Goal: Task Accomplishment & Management: Manage account settings

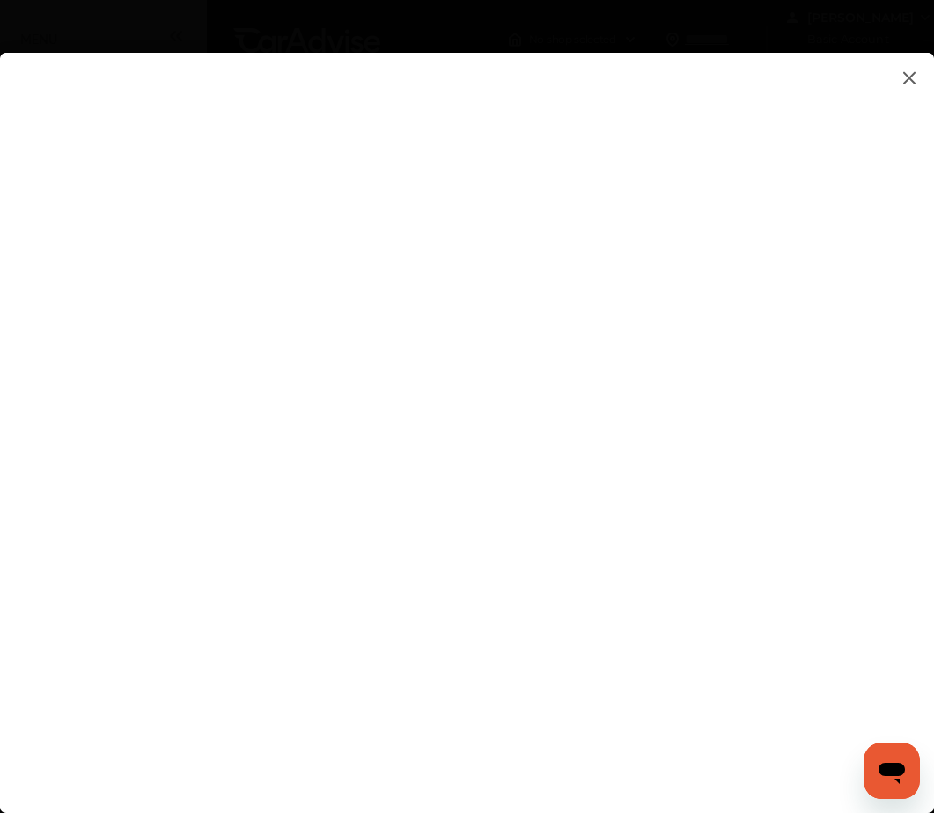
click at [494, 535] on flutter-view at bounding box center [467, 415] width 934 height 725
type input "**********"
click at [606, 529] on input "**********" at bounding box center [655, 531] width 366 height 23
click at [622, 483] on flutter-view at bounding box center [467, 415] width 934 height 725
click at [610, 591] on flutter-view at bounding box center [467, 415] width 934 height 725
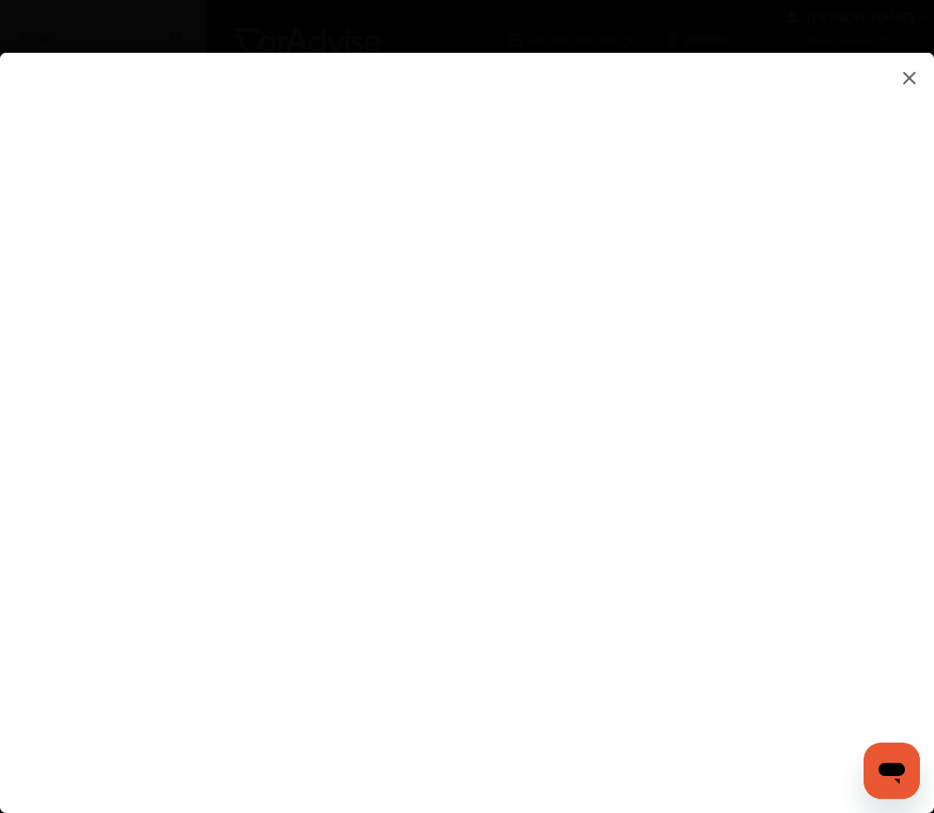
click at [624, 635] on flutter-view at bounding box center [467, 415] width 934 height 725
click at [578, 564] on flutter-view at bounding box center [467, 415] width 934 height 725
type textarea "**********"
click at [627, 641] on flutter-view at bounding box center [467, 415] width 934 height 725
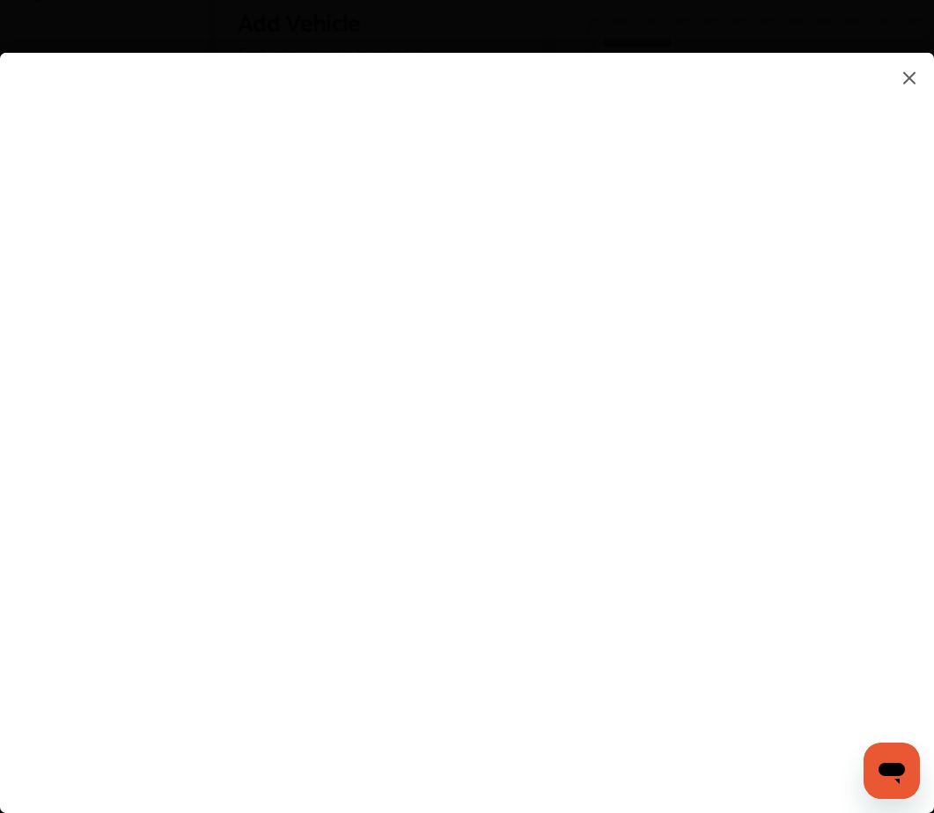
click at [862, 485] on flutter-view at bounding box center [467, 415] width 934 height 725
click at [912, 79] on img at bounding box center [909, 78] width 21 height 22
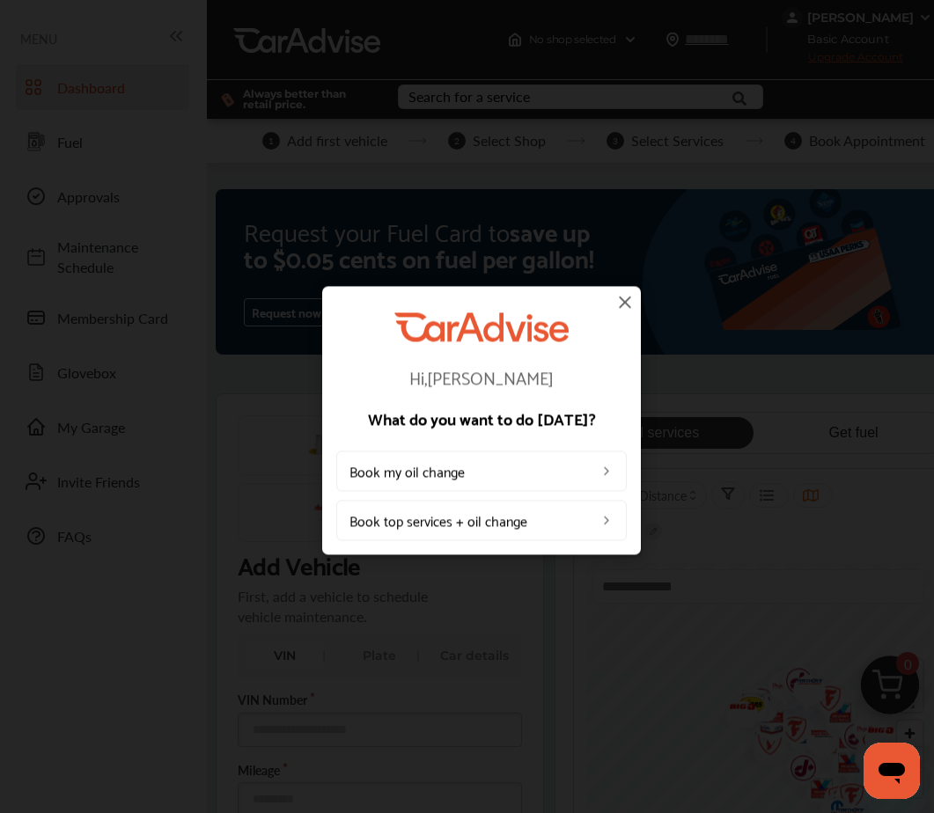
click at [627, 300] on img at bounding box center [624, 301] width 21 height 21
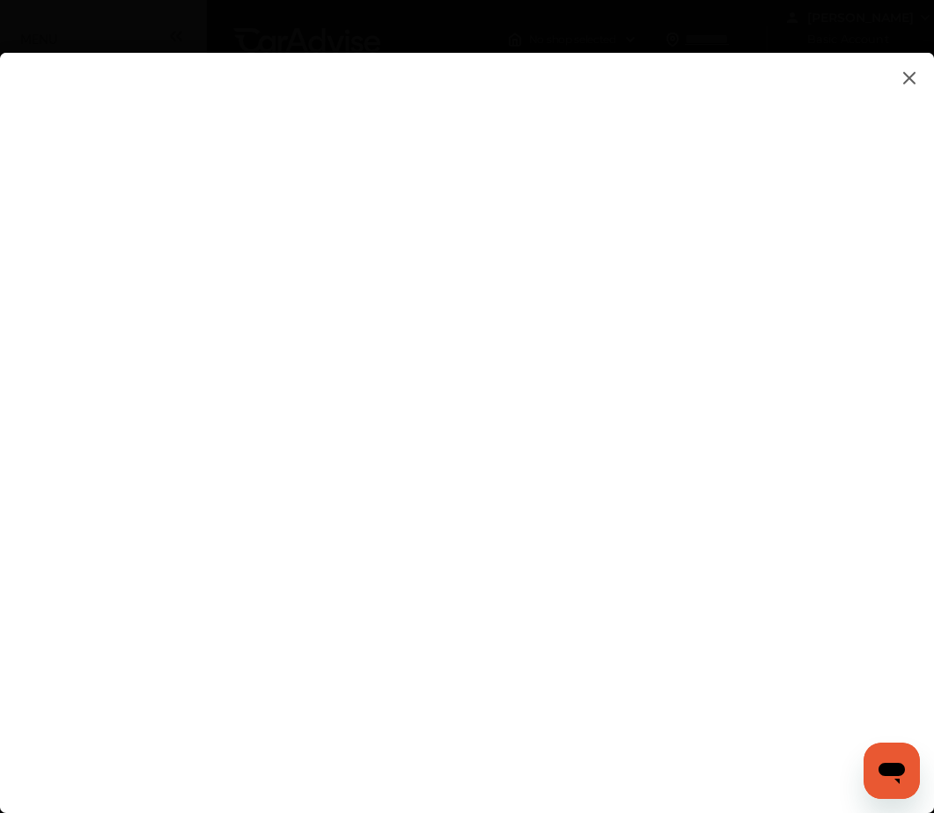
click at [905, 82] on img at bounding box center [909, 78] width 21 height 22
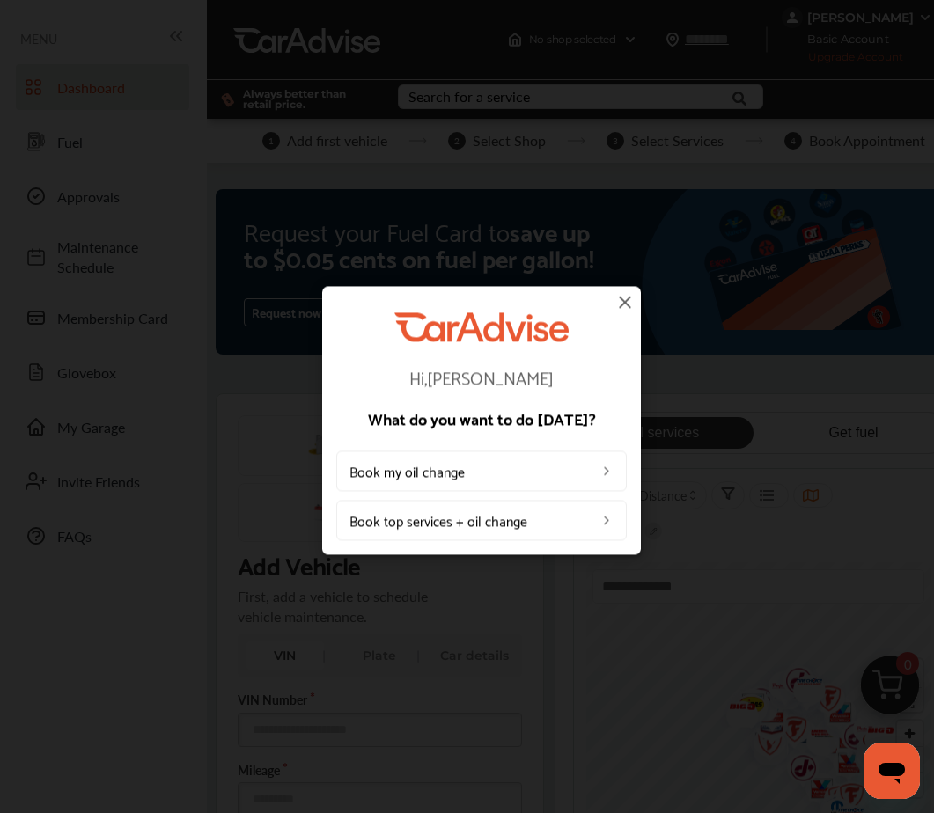
click at [625, 304] on img at bounding box center [624, 301] width 21 height 21
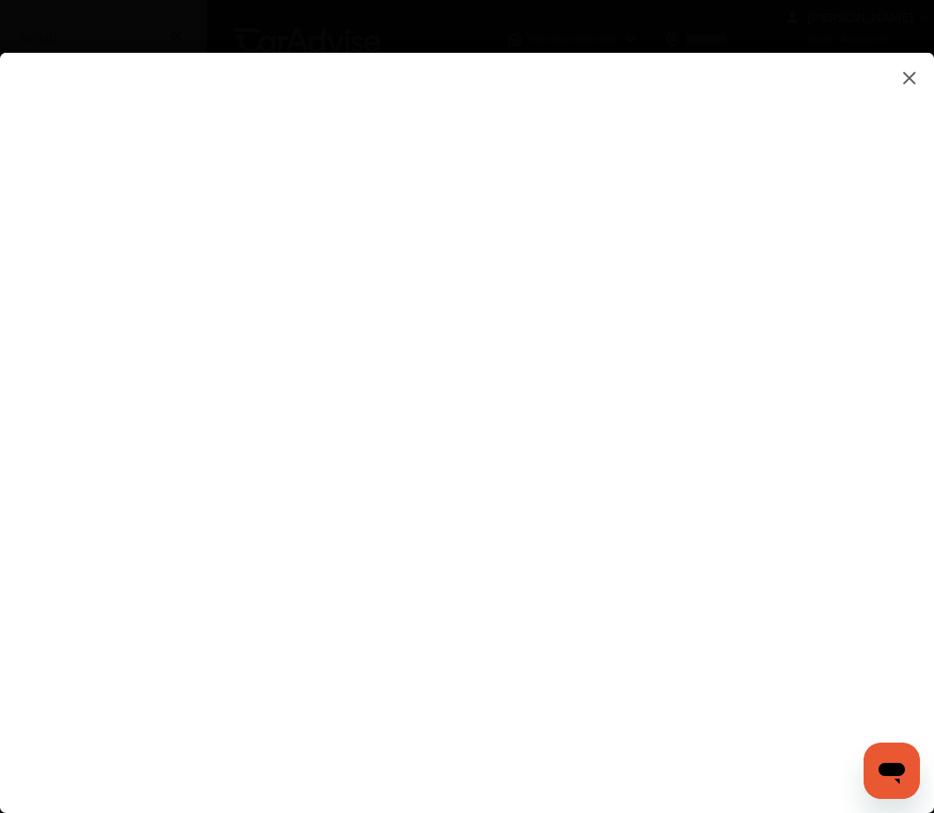
click at [915, 76] on img at bounding box center [909, 78] width 21 height 22
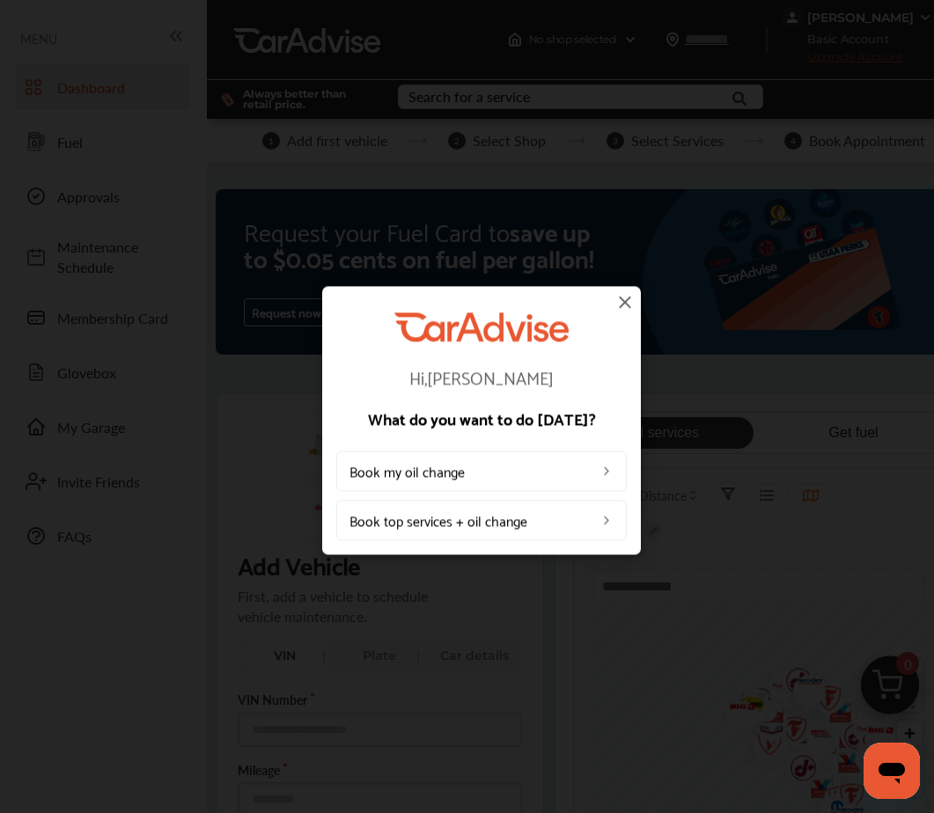
click at [626, 303] on img at bounding box center [624, 301] width 21 height 21
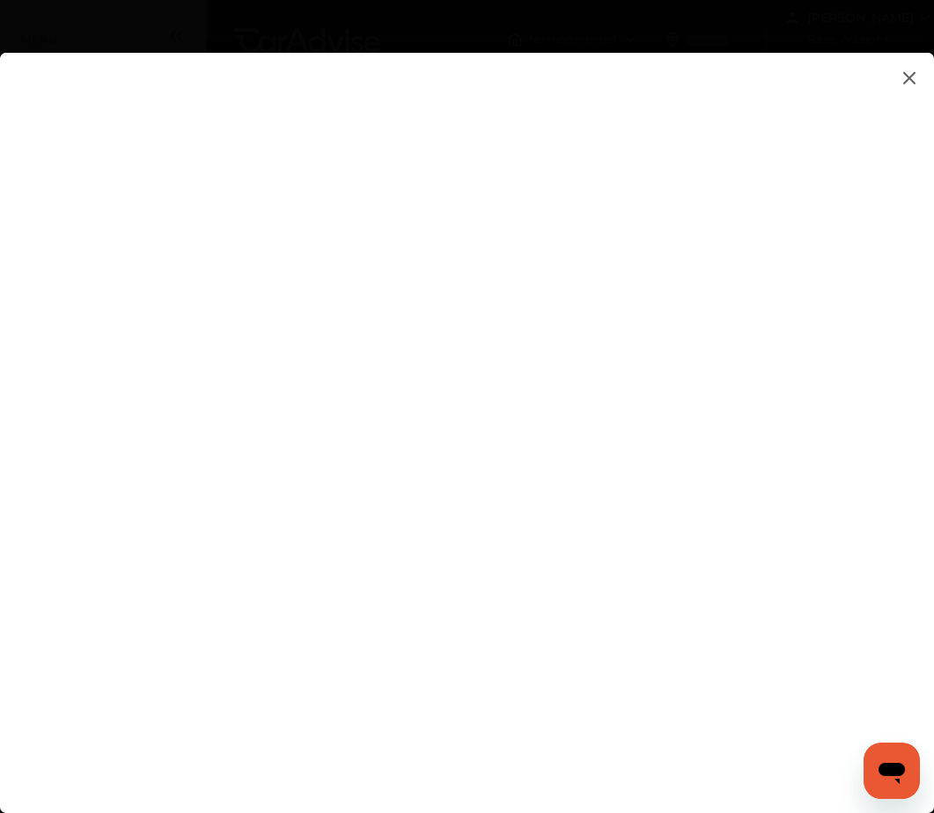
click at [913, 79] on img at bounding box center [909, 78] width 21 height 22
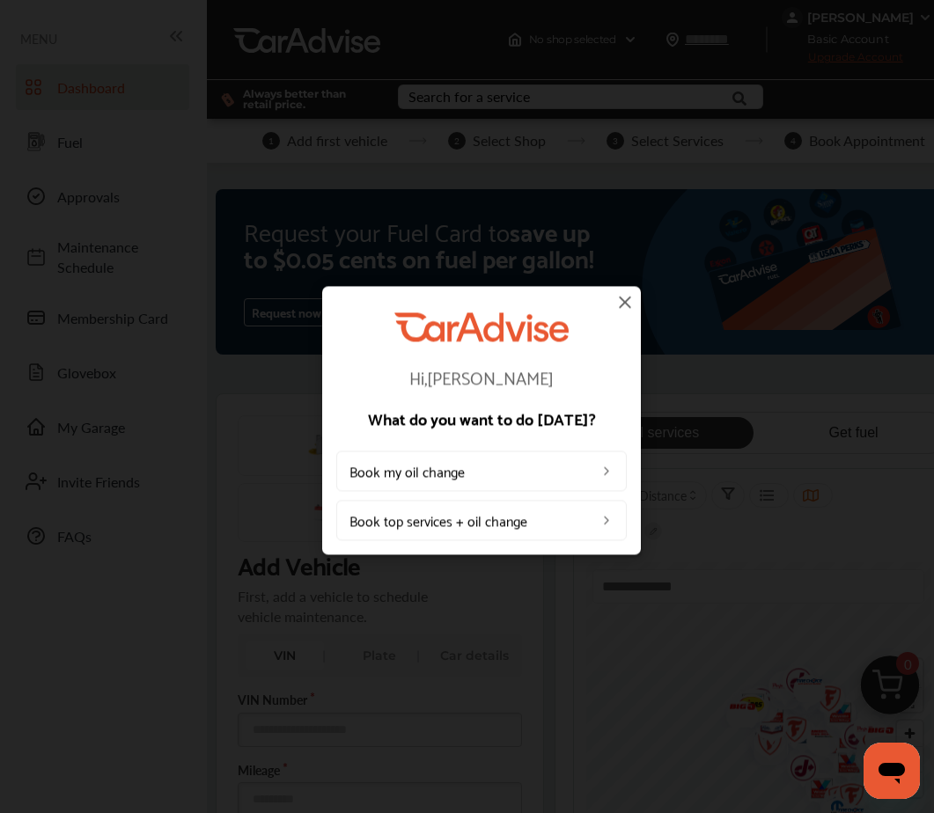
click at [630, 301] on img at bounding box center [624, 301] width 21 height 21
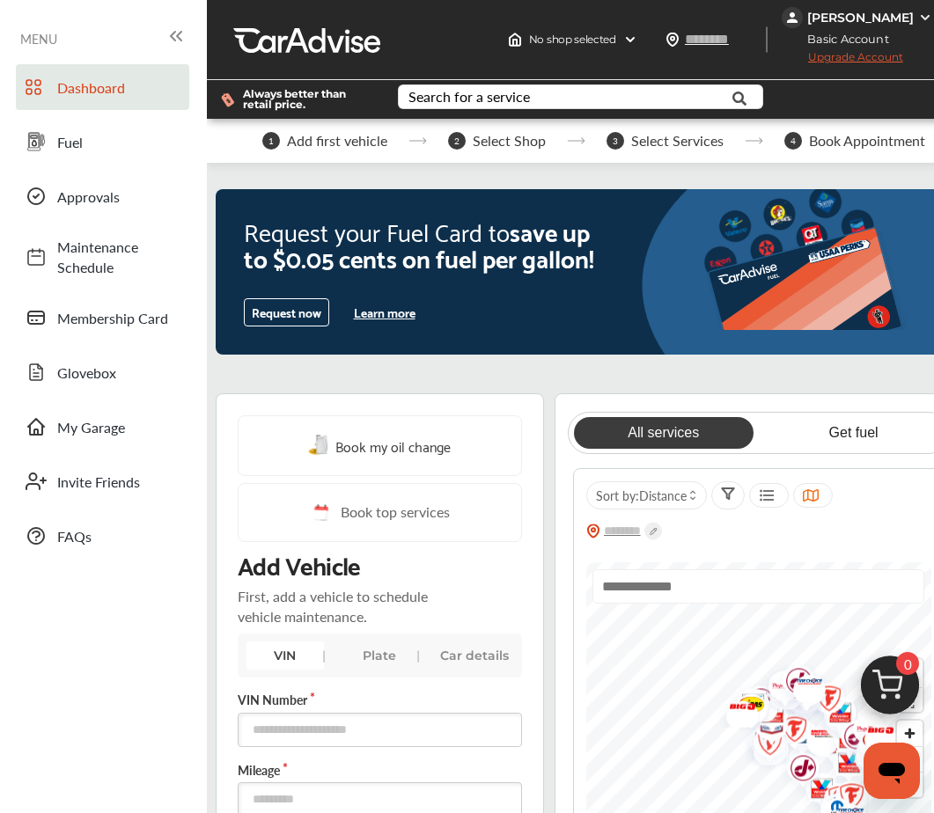
click at [928, 16] on img at bounding box center [925, 18] width 14 height 14
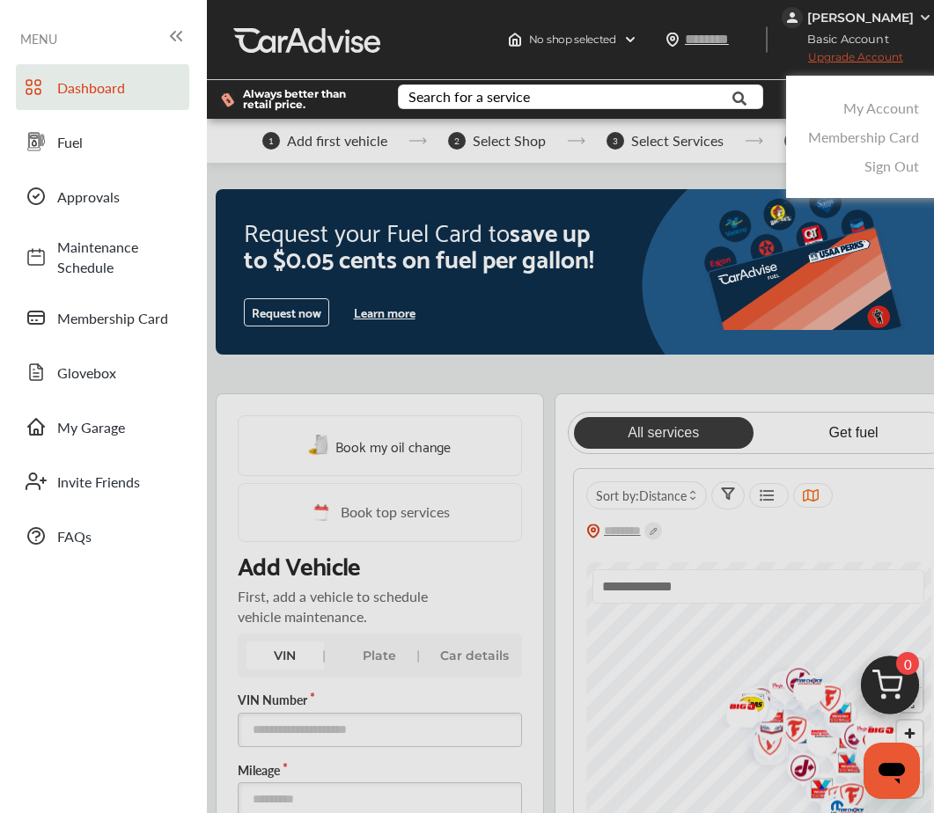
click at [904, 113] on link "My Account" at bounding box center [881, 108] width 76 height 20
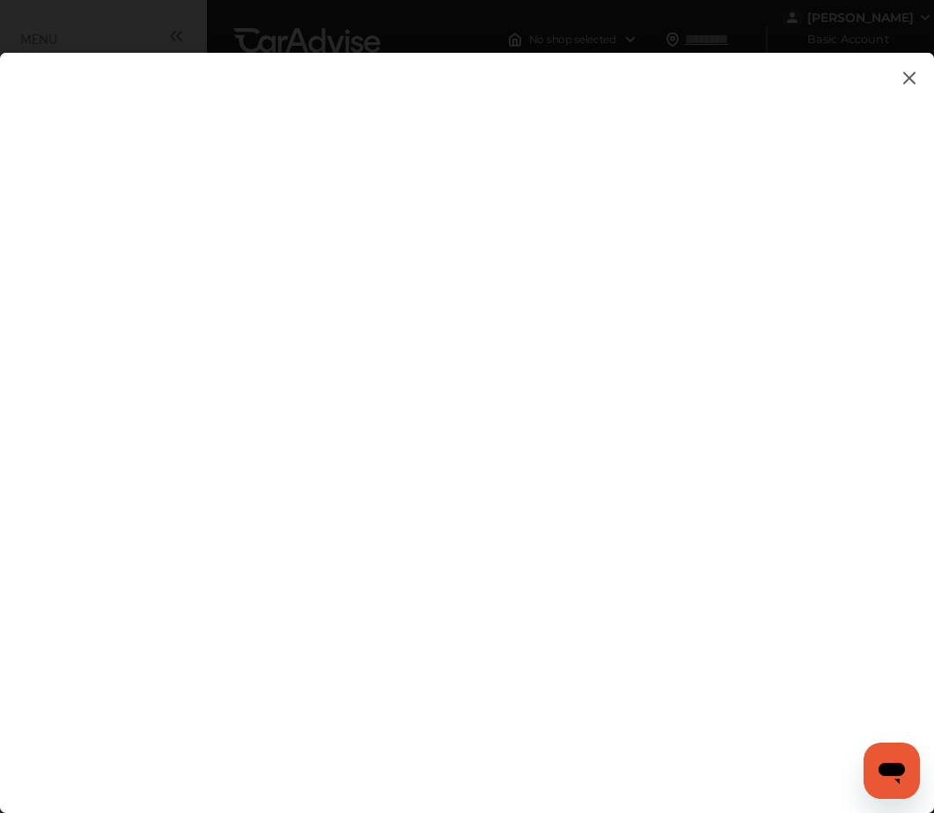
click at [907, 77] on img at bounding box center [909, 78] width 21 height 22
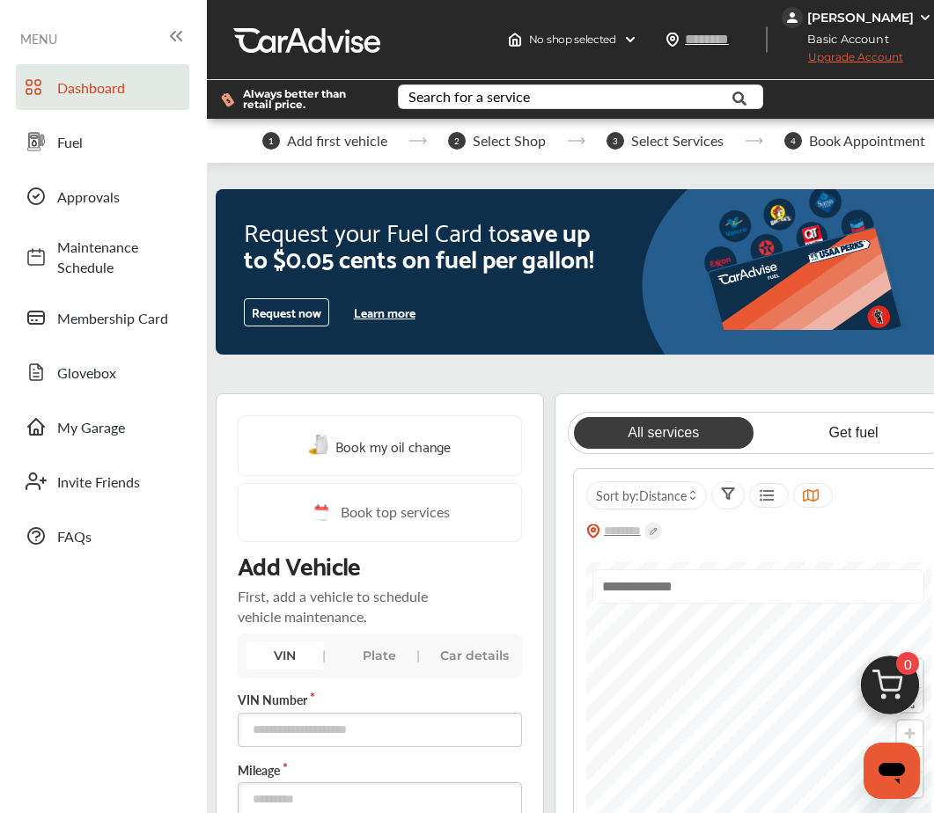
click at [39, 43] on span "MENU" at bounding box center [38, 39] width 37 height 14
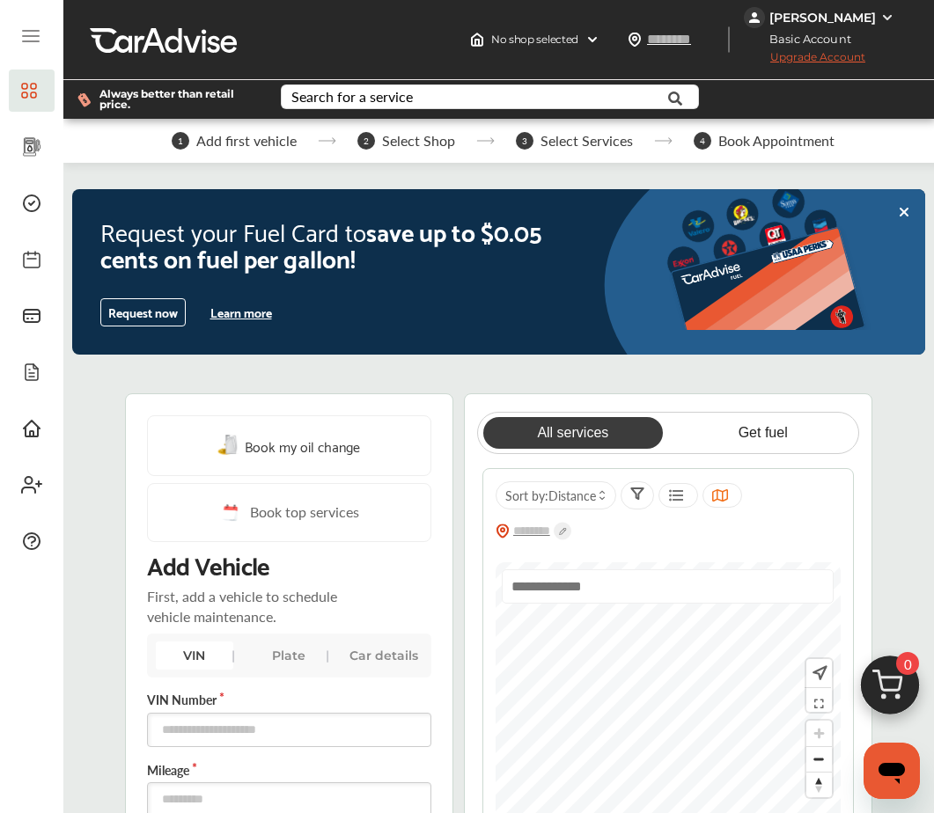
click at [38, 36] on icon at bounding box center [31, 36] width 16 height 0
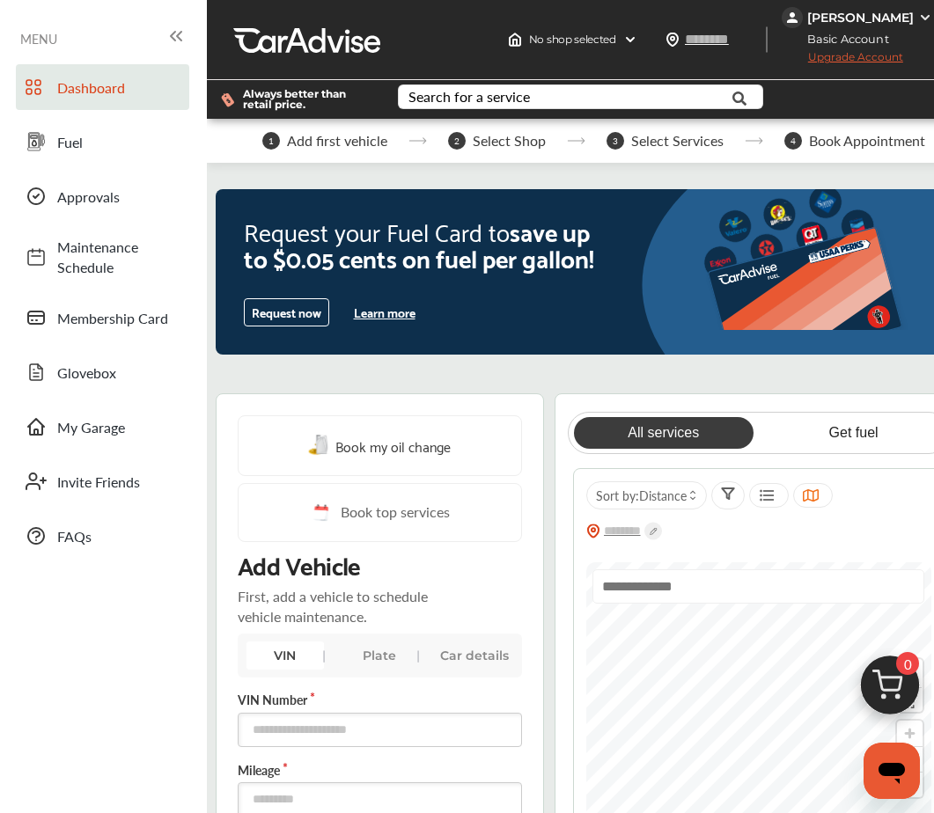
click at [928, 15] on img at bounding box center [925, 18] width 14 height 14
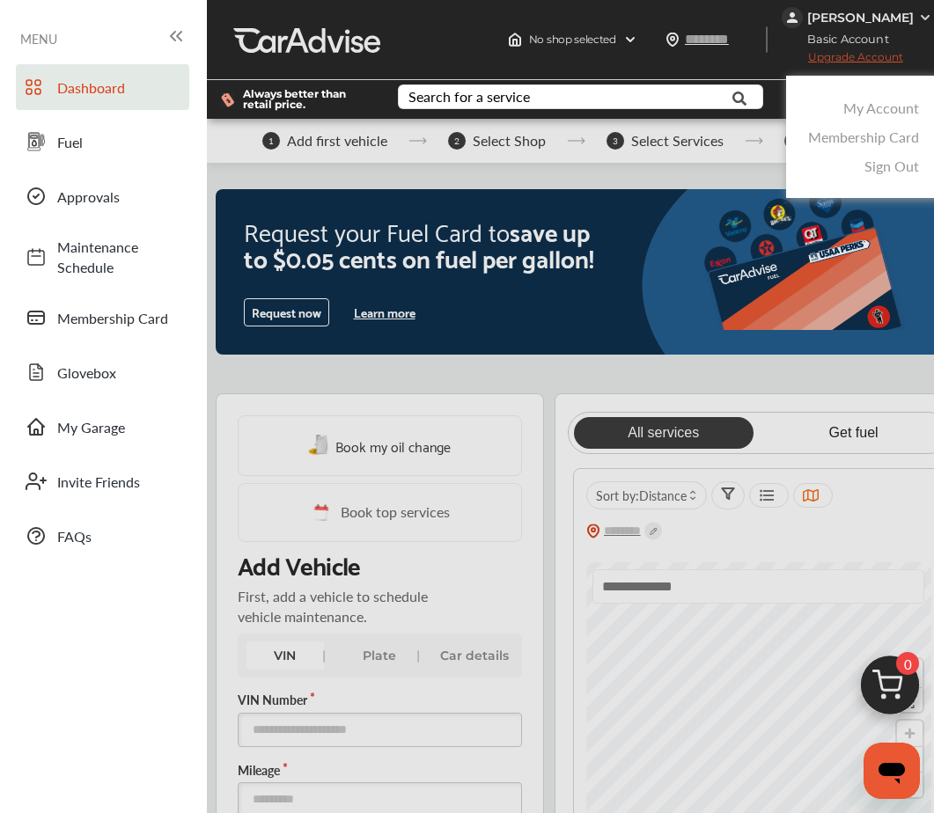
click at [814, 21] on div at bounding box center [467, 450] width 934 height 901
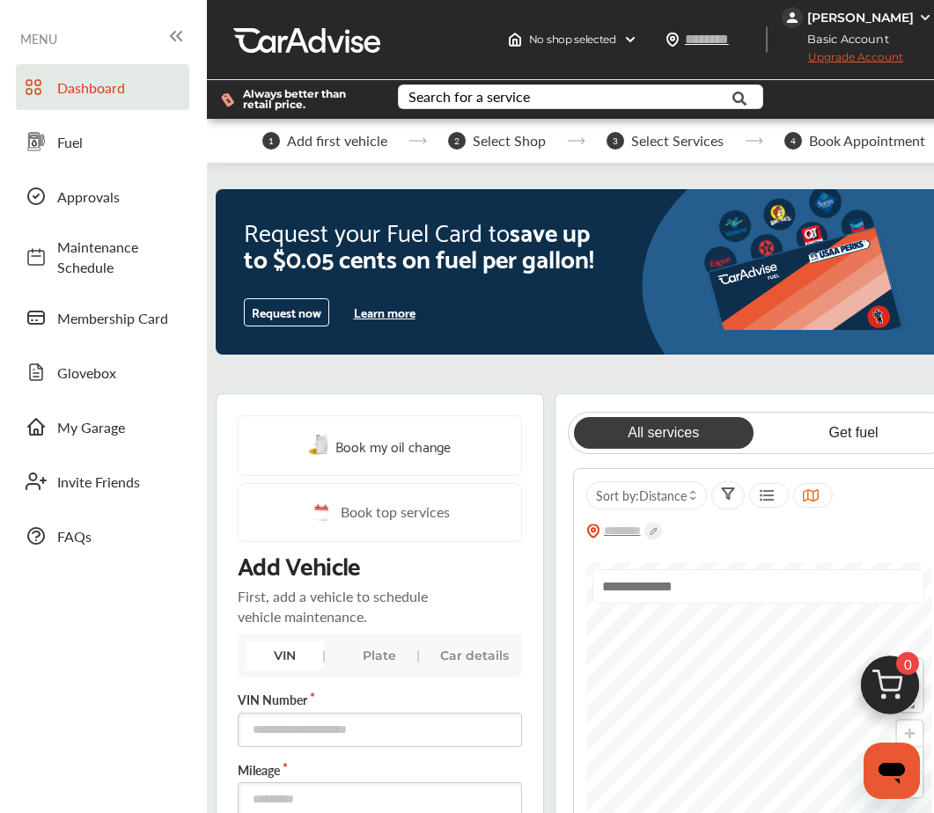
click at [803, 10] on img at bounding box center [791, 17] width 21 height 21
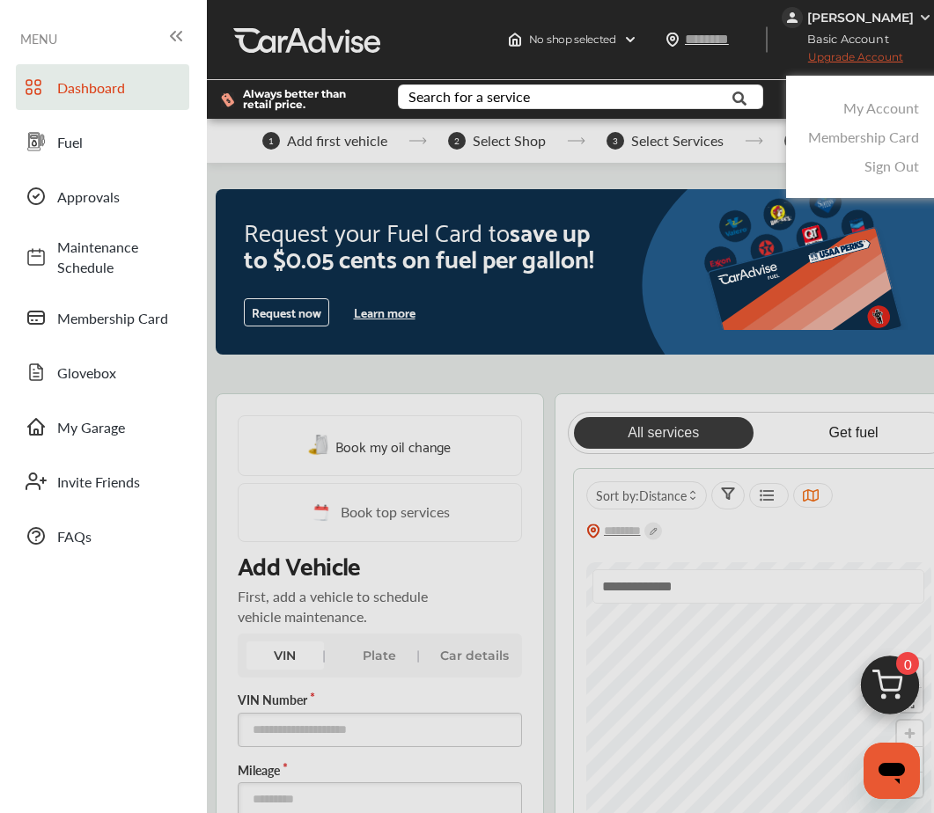
click at [900, 164] on link "Sign Out" at bounding box center [891, 166] width 55 height 20
